Goal: Task Accomplishment & Management: Manage account settings

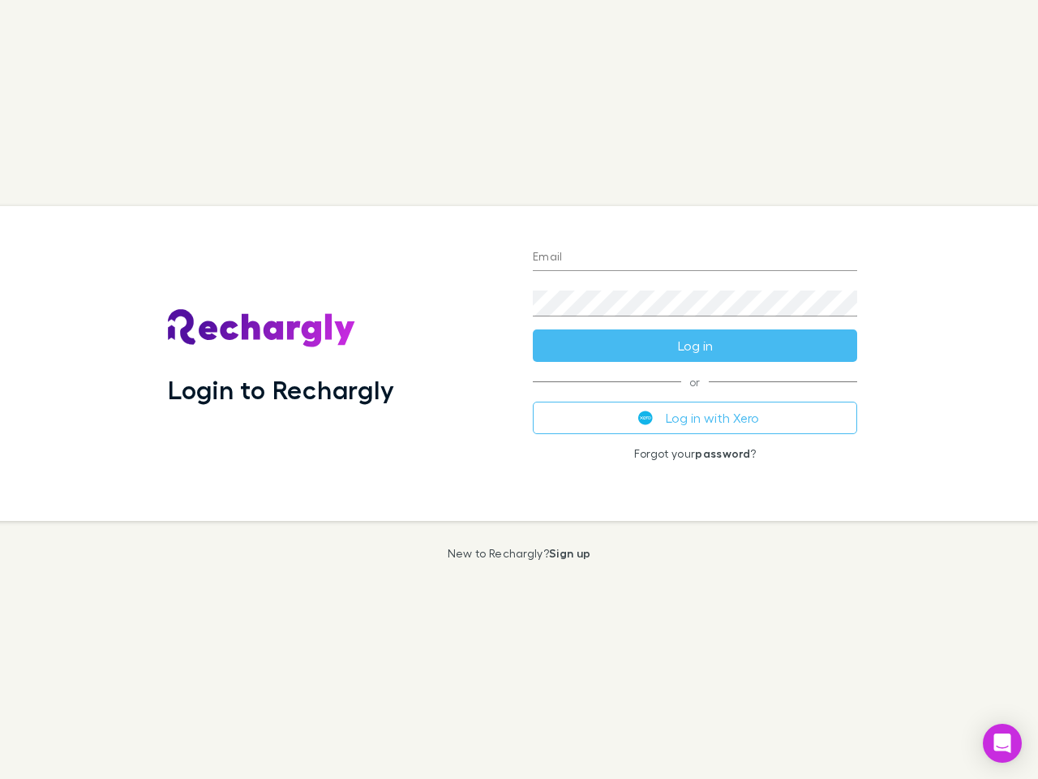
click at [519, 389] on div "Login to Rechargly" at bounding box center [337, 363] width 365 height 315
click at [695, 258] on input "Email" at bounding box center [695, 258] width 324 height 26
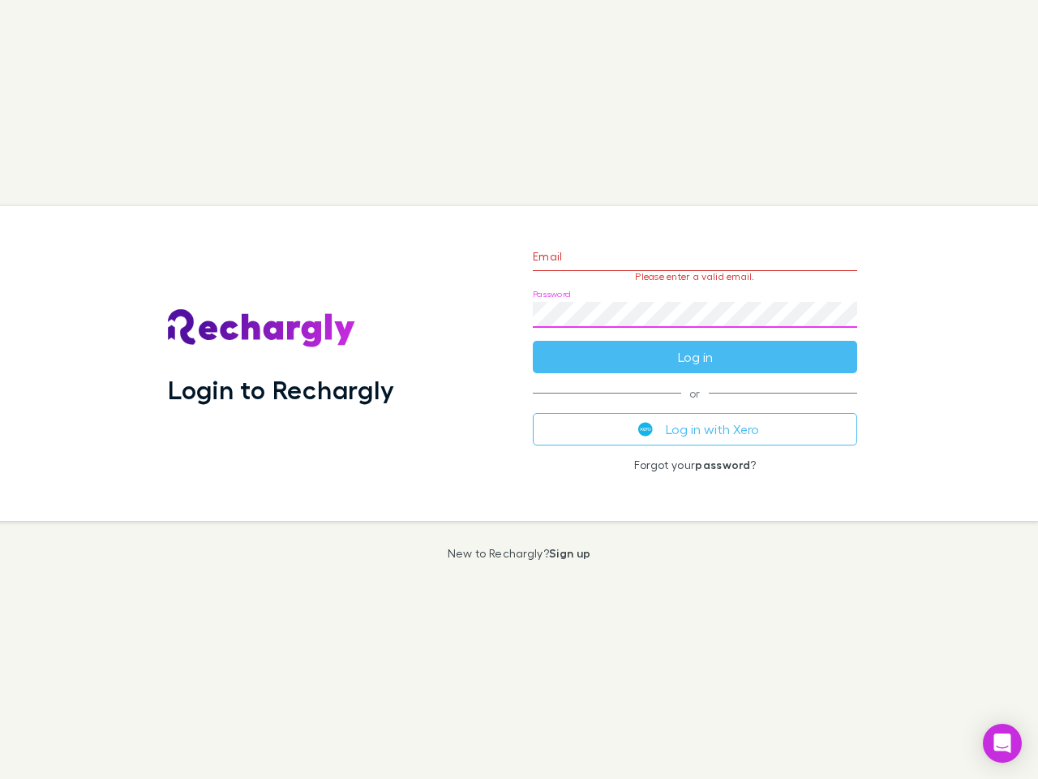
click at [695, 346] on form "Email Please enter a valid email. Password Log in" at bounding box center [695, 302] width 324 height 141
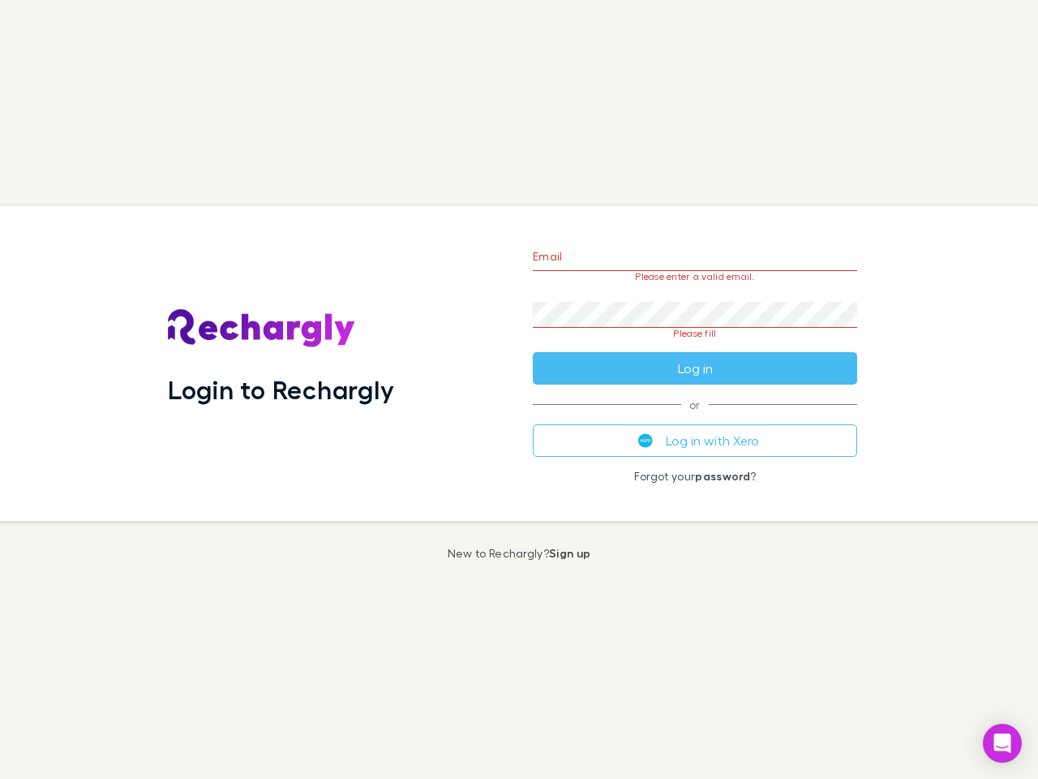
click at [695, 418] on div "Email Please enter a valid email. Password Please fill Log in or Log in with Xe…" at bounding box center [695, 363] width 350 height 315
click at [1003, 743] on icon "Open Intercom Messenger" at bounding box center [1002, 742] width 17 height 19
